Goal: Transaction & Acquisition: Subscribe to service/newsletter

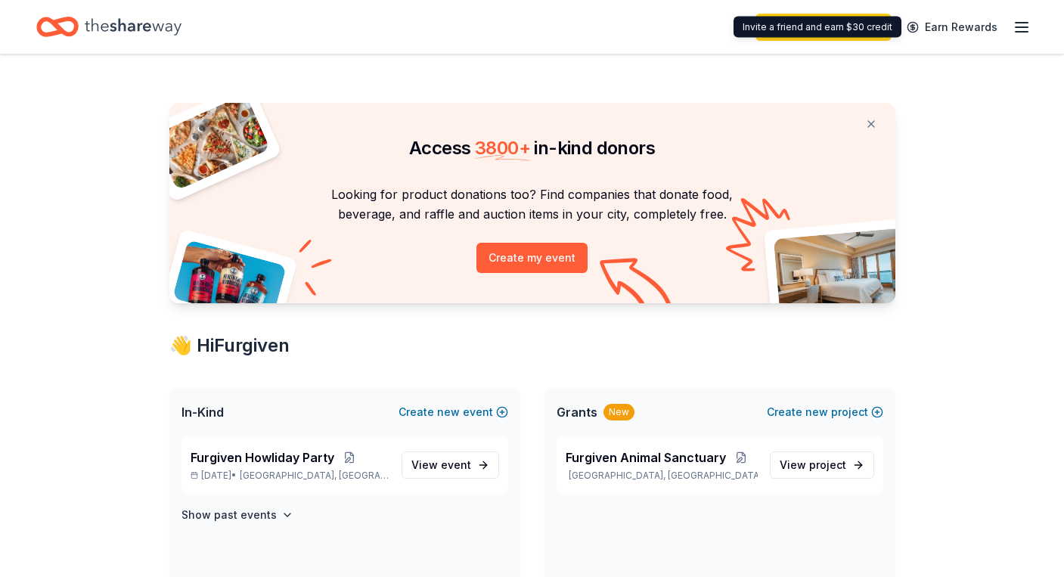
click at [1021, 23] on icon "button" at bounding box center [1022, 27] width 18 height 18
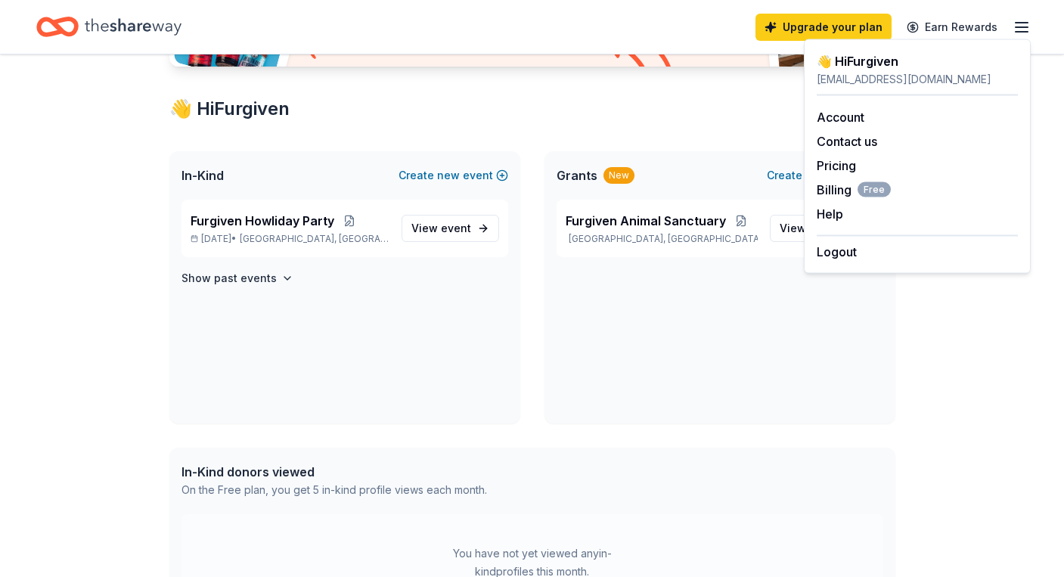
scroll to position [241, 0]
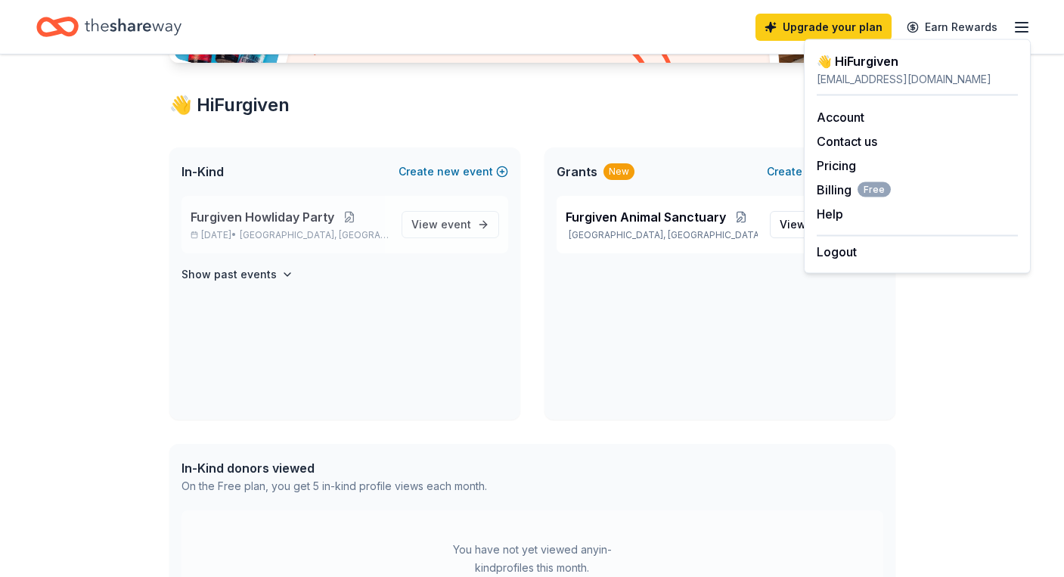
click at [347, 213] on button at bounding box center [349, 217] width 30 height 12
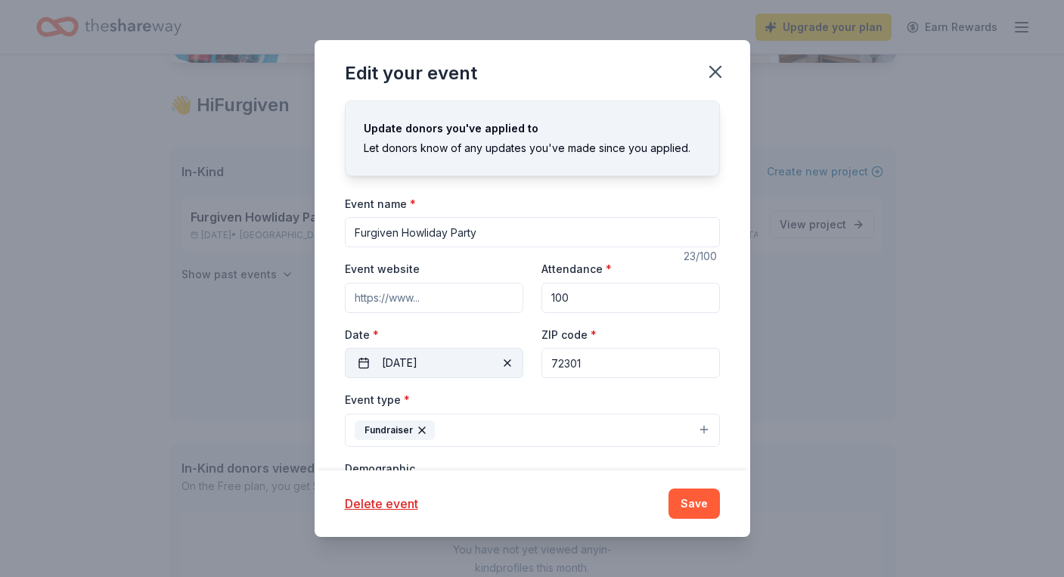
click at [405, 361] on button "11/15/2025" at bounding box center [434, 363] width 179 height 30
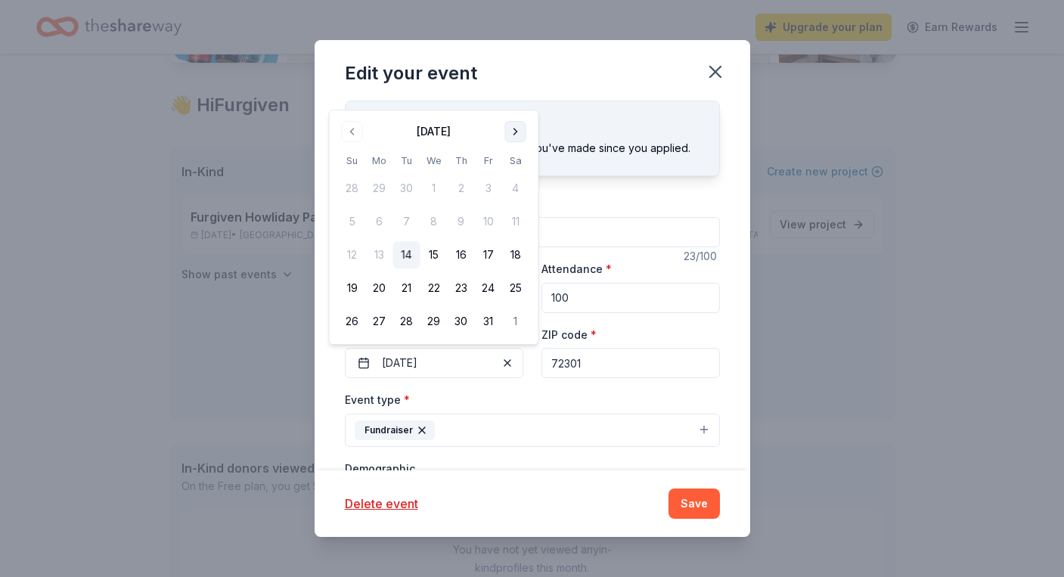
click at [520, 126] on button "Go to next month" at bounding box center [515, 131] width 21 height 21
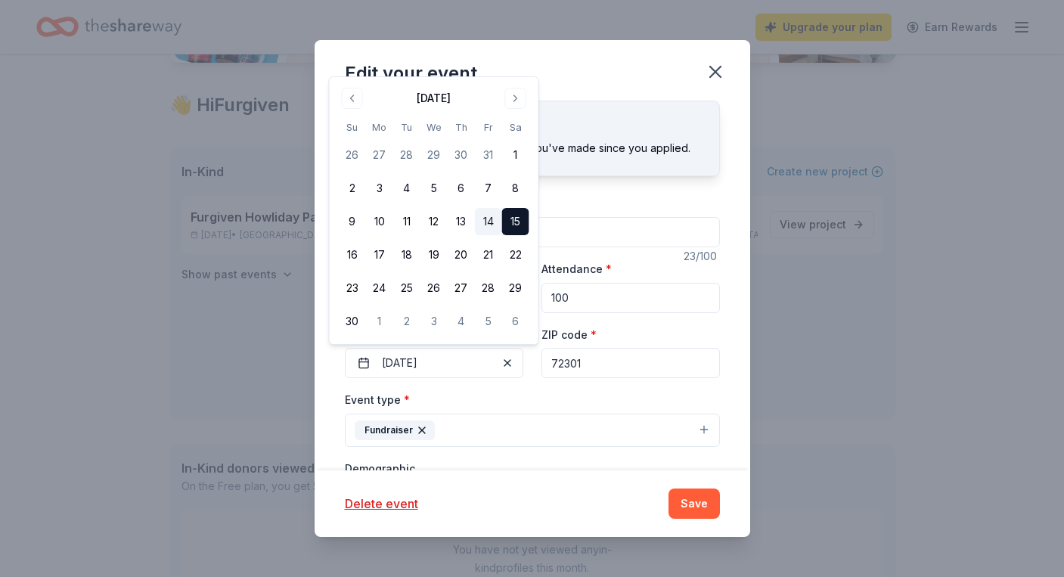
click at [484, 217] on button "14" at bounding box center [488, 221] width 27 height 27
click at [691, 515] on button "Save" at bounding box center [694, 504] width 51 height 30
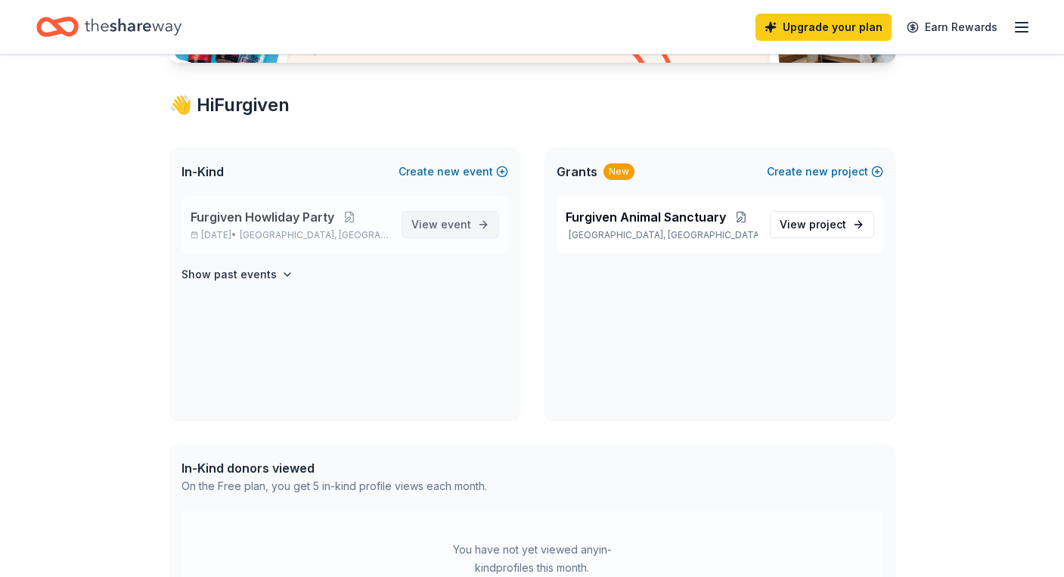
click at [417, 230] on span "View event" at bounding box center [441, 225] width 60 height 18
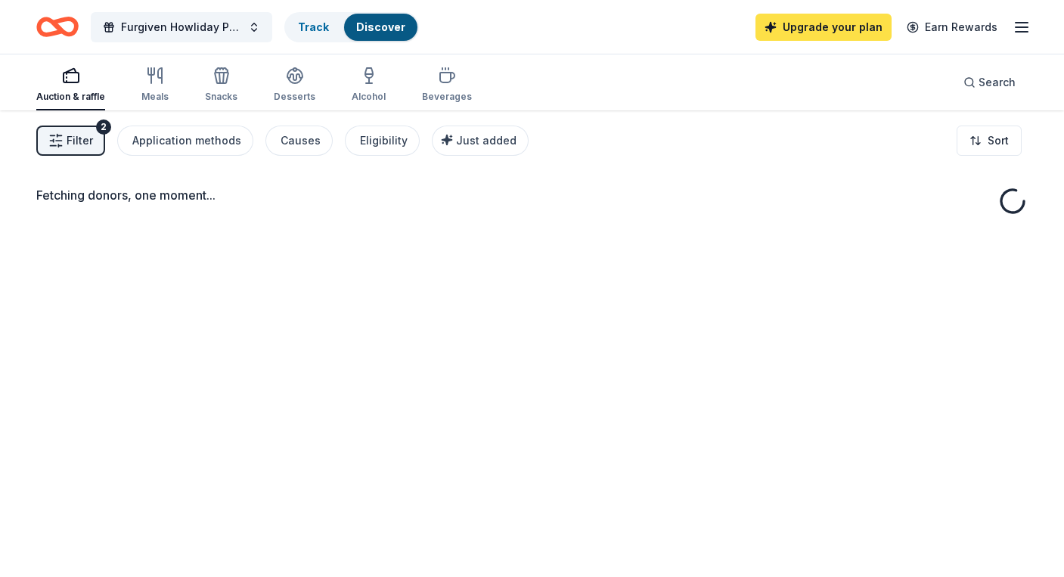
click at [798, 25] on link "Upgrade your plan" at bounding box center [824, 27] width 136 height 27
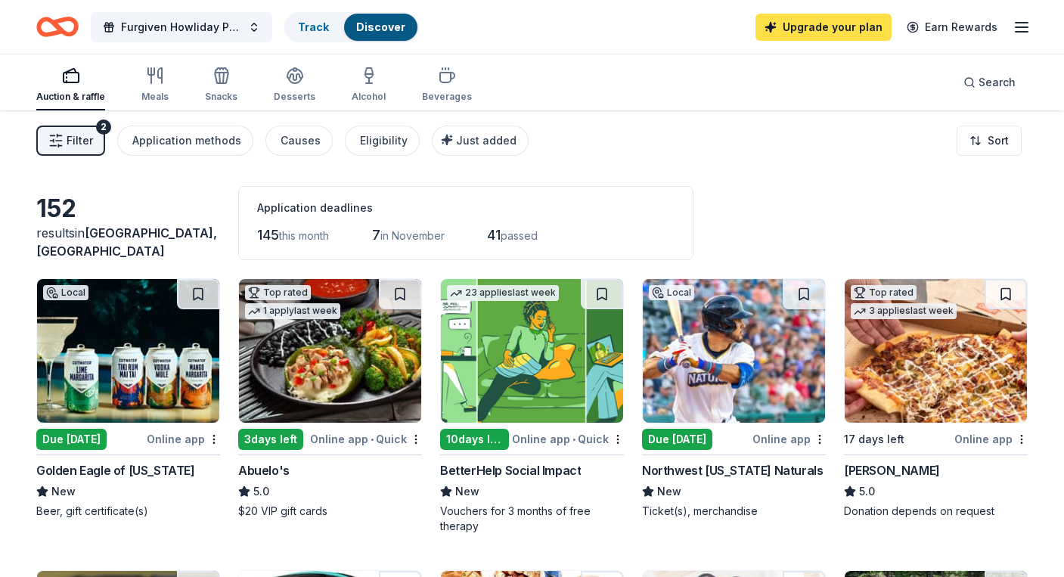
click at [799, 38] on link "Upgrade your plan" at bounding box center [824, 27] width 136 height 27
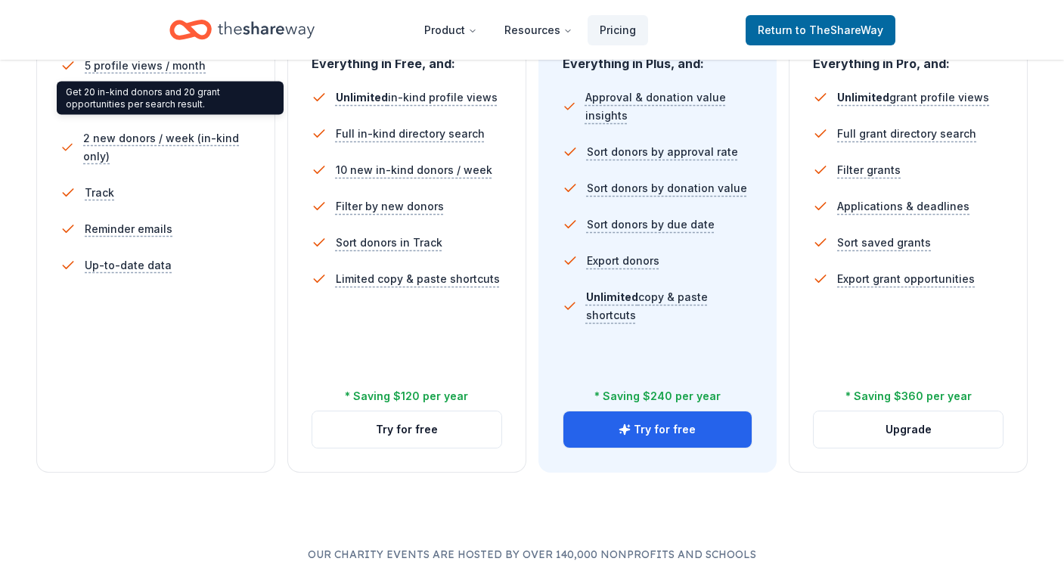
scroll to position [435, 0]
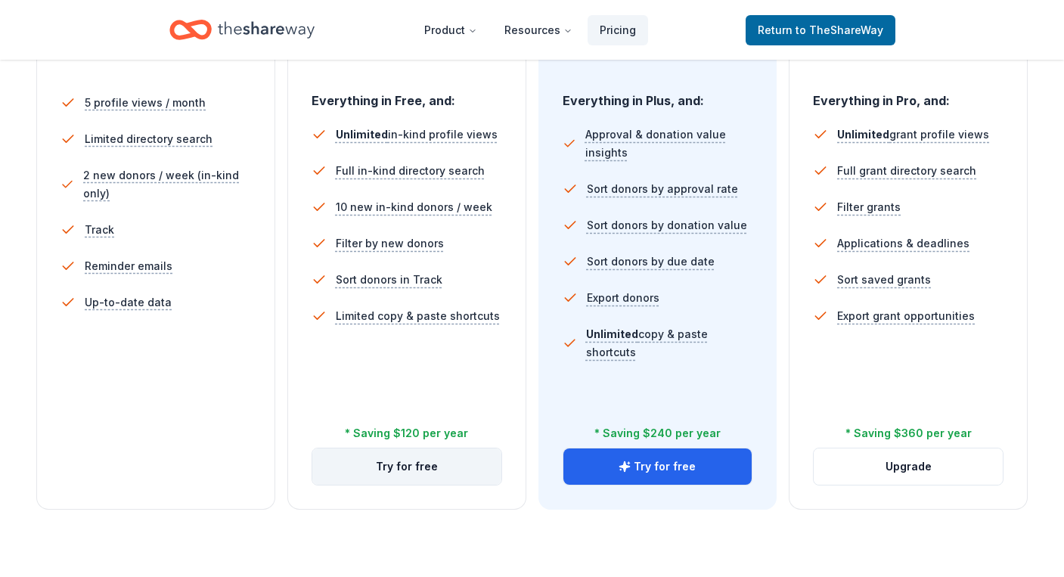
click at [390, 464] on button "Try for free" at bounding box center [406, 467] width 189 height 36
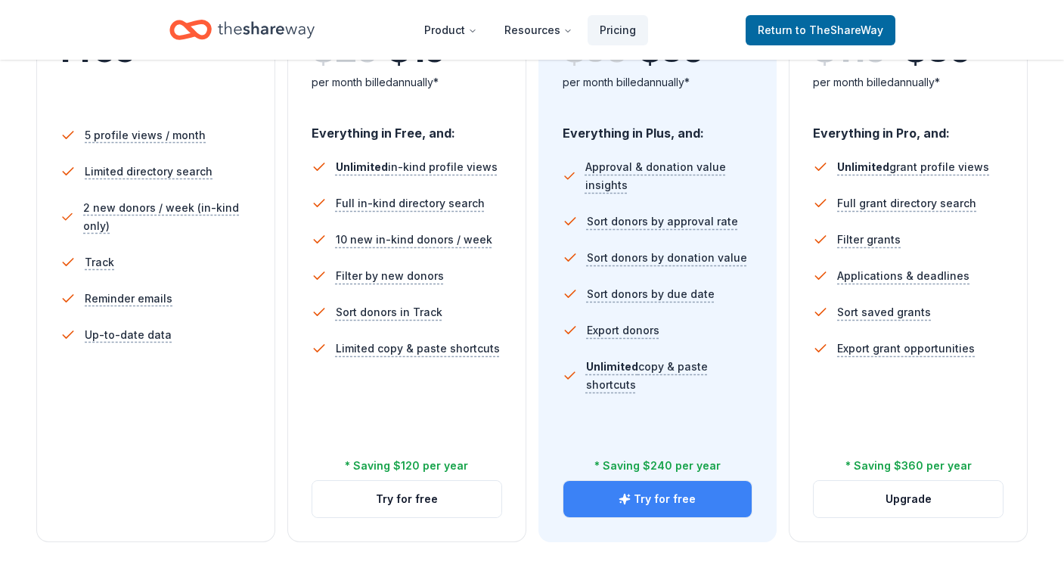
scroll to position [396, 0]
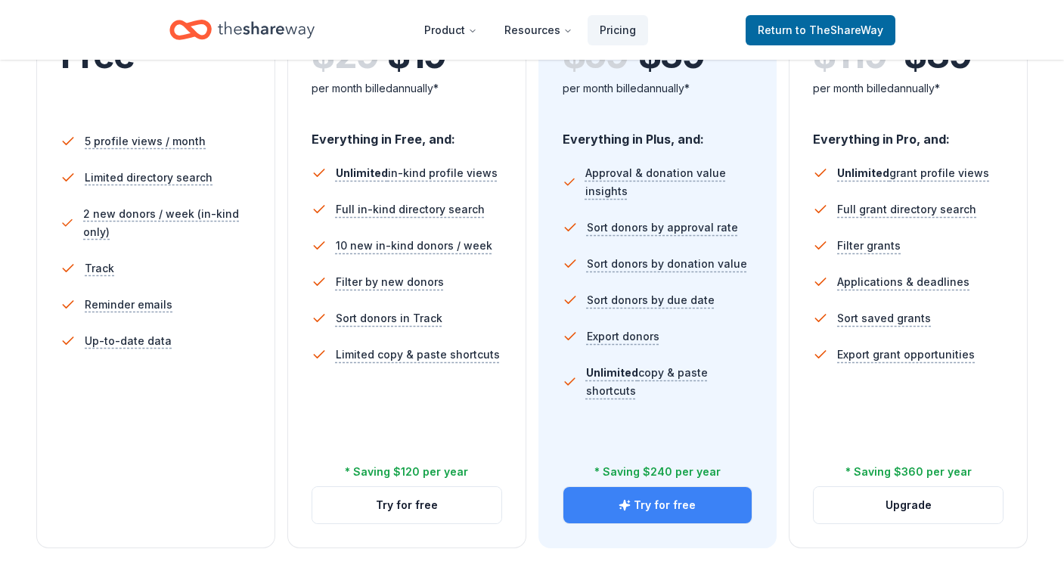
click at [630, 505] on icon "button" at bounding box center [625, 505] width 10 height 10
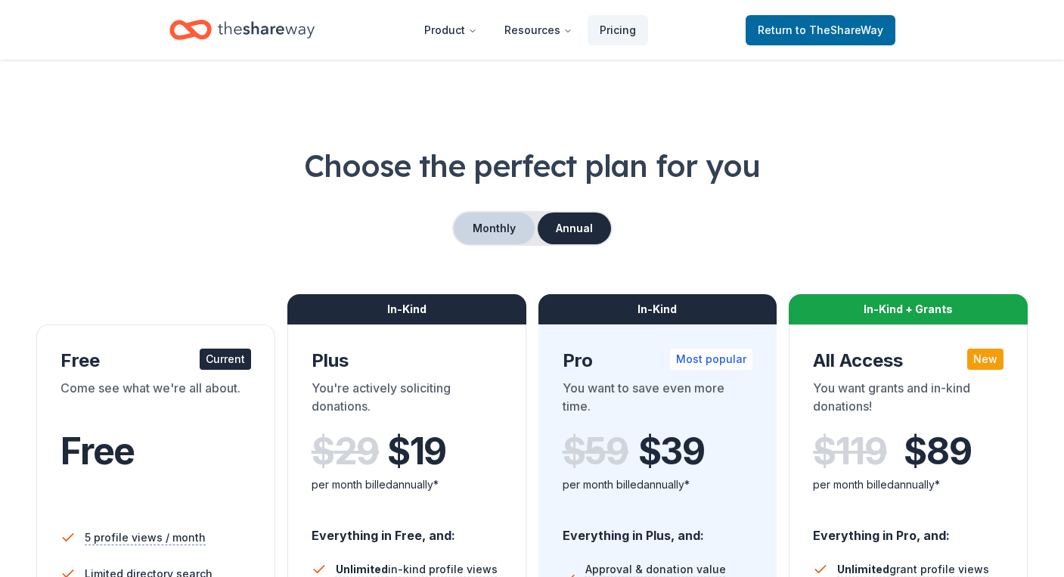
click at [503, 227] on button "Monthly" at bounding box center [494, 229] width 81 height 32
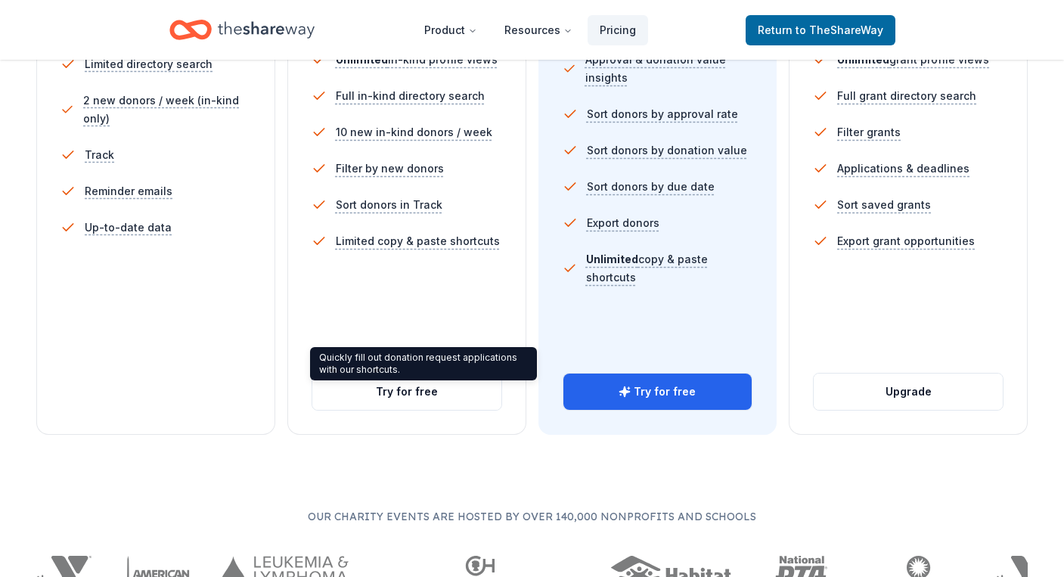
scroll to position [524, 0]
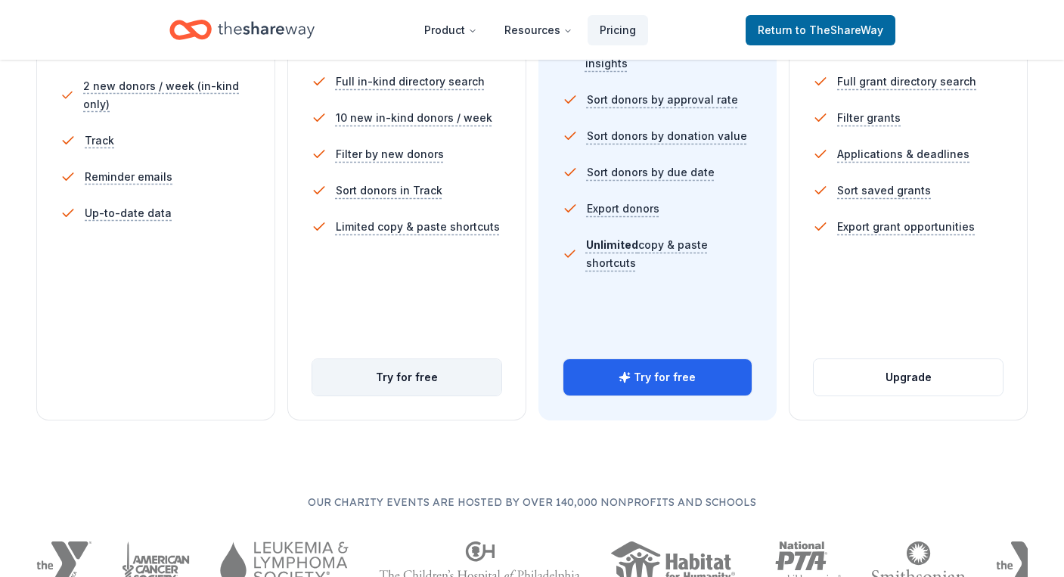
click at [396, 362] on button "Try for free" at bounding box center [406, 377] width 189 height 36
